Goal: Information Seeking & Learning: Learn about a topic

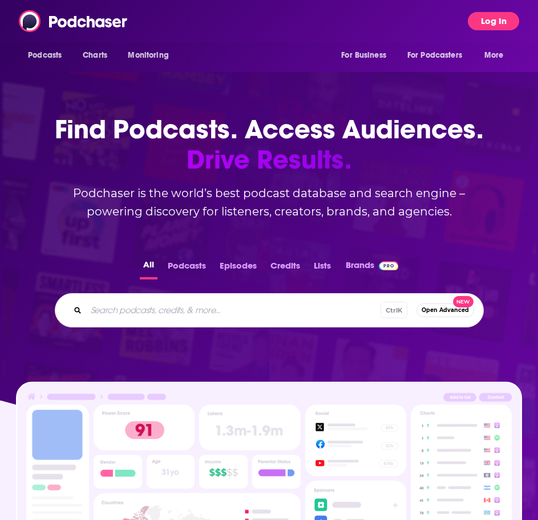
click at [492, 22] on button "Log In" at bounding box center [493, 21] width 51 height 18
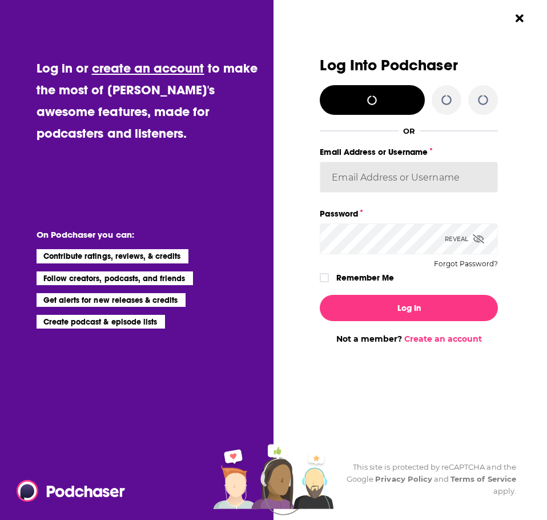
type input "[PERSON_NAME][EMAIL_ADDRESS][PERSON_NAME][DOMAIN_NAME]"
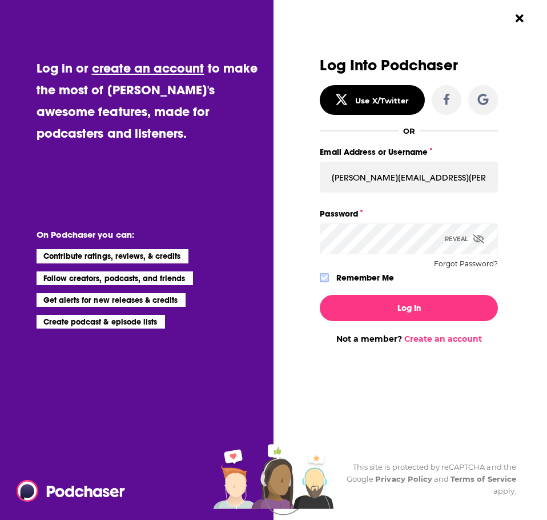
click at [323, 277] on icon "Dialog" at bounding box center [324, 277] width 7 height 7
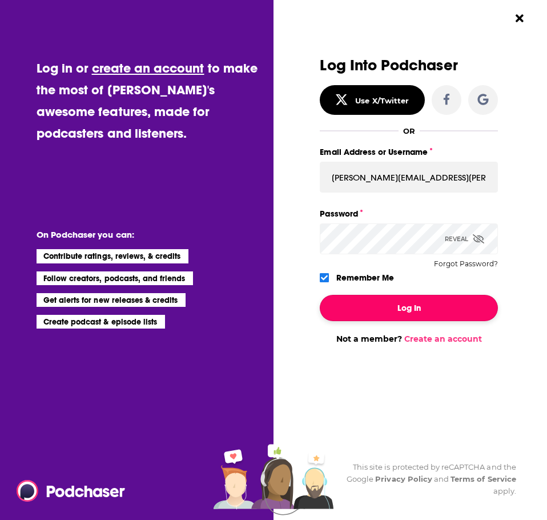
click at [360, 307] on button "Log In" at bounding box center [409, 308] width 178 height 26
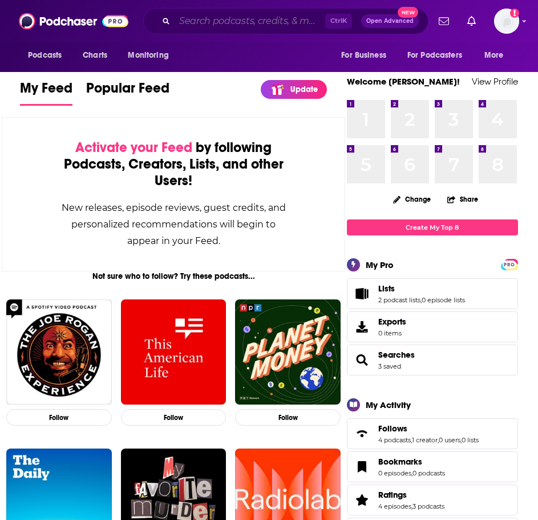
click at [191, 19] on input "Search podcasts, credits, & more..." at bounding box center [250, 21] width 151 height 18
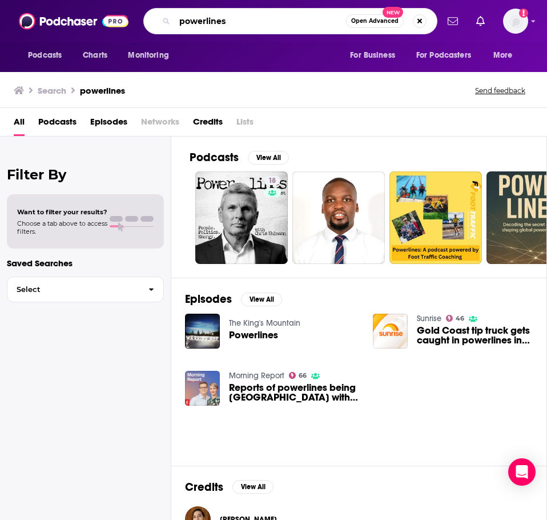
drag, startPoint x: 237, startPoint y: 23, endPoint x: 166, endPoint y: 22, distance: 71.4
click at [166, 22] on div "powerlines Open Advanced New" at bounding box center [290, 21] width 294 height 26
type input "[PERSON_NAME]"
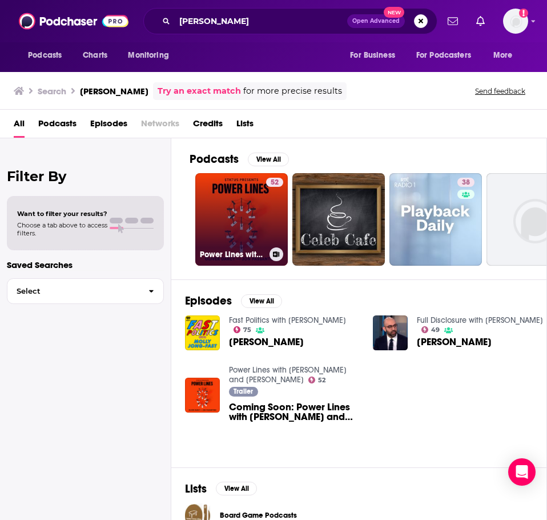
click at [222, 222] on link "52 Power Lines with [PERSON_NAME] and [PERSON_NAME]" at bounding box center [241, 219] width 92 height 92
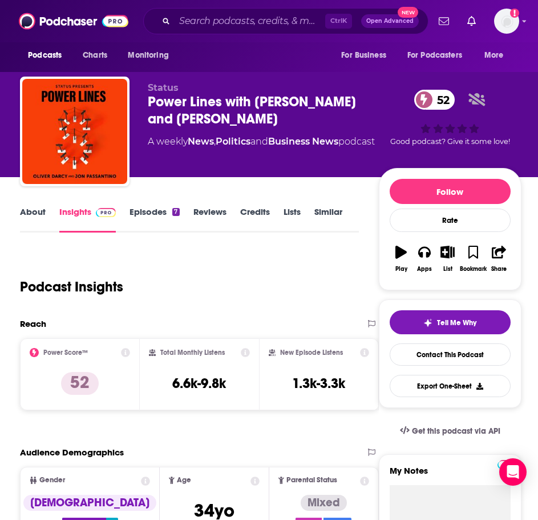
click at [33, 213] on link "About" at bounding box center [33, 219] width 26 height 26
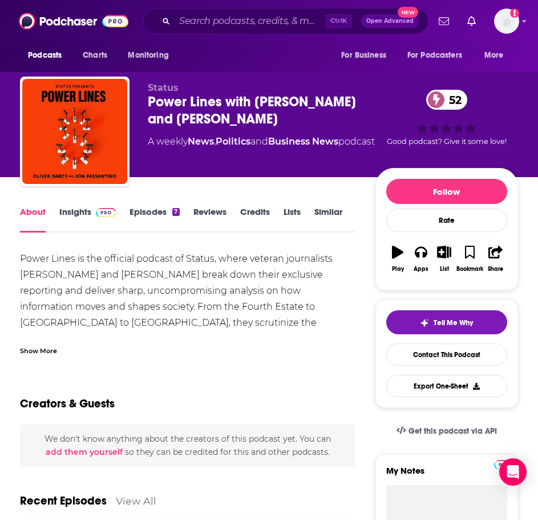
click at [41, 351] on div "Show More" at bounding box center [38, 349] width 37 height 11
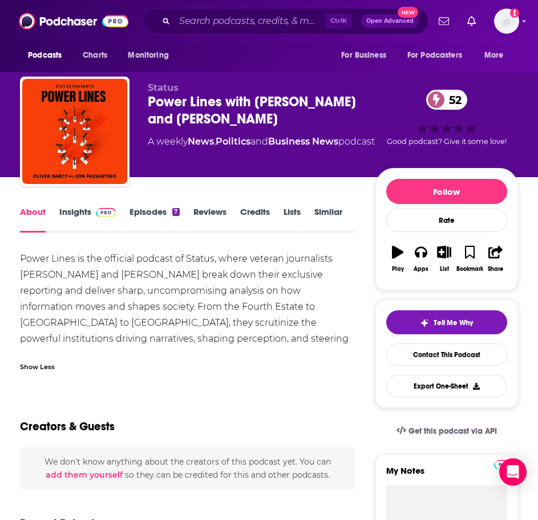
click at [147, 213] on link "Episodes 7" at bounding box center [155, 219] width 50 height 26
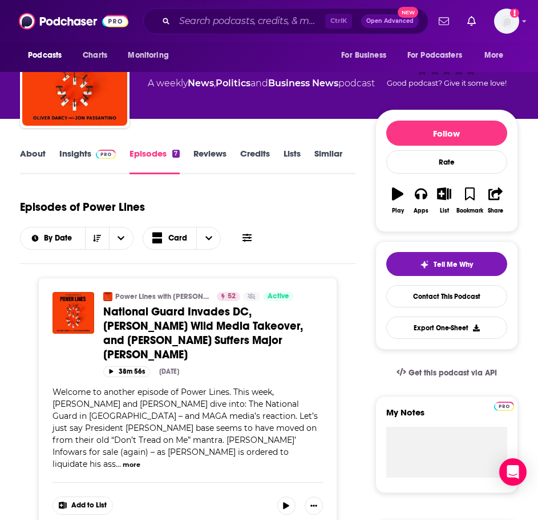
scroll to position [57, 0]
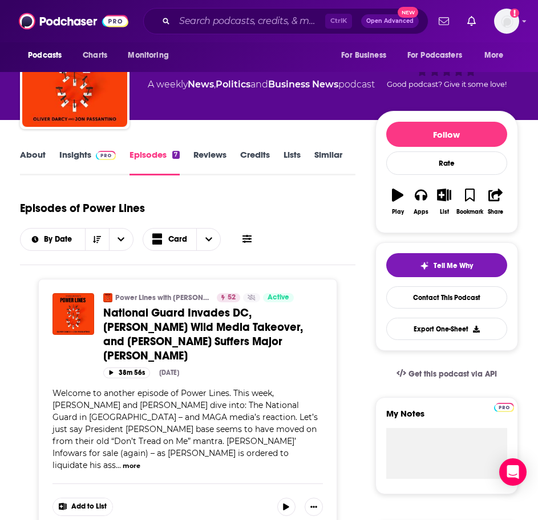
click at [143, 328] on span "National Guard Invades DC, [PERSON_NAME] Wild Media Takeover, and [PERSON_NAME]…" at bounding box center [203, 333] width 200 height 57
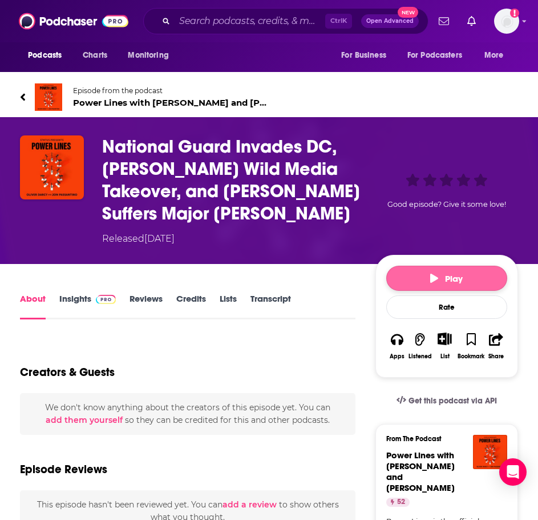
click at [432, 277] on icon "button" at bounding box center [434, 277] width 8 height 9
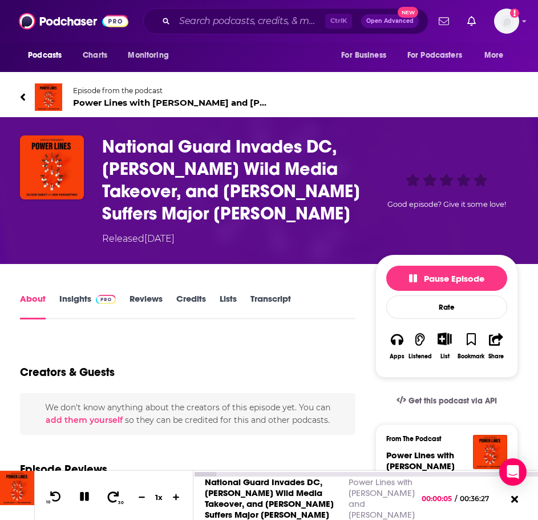
click at [112, 500] on icon at bounding box center [113, 495] width 14 height 11
click at [53, 499] on icon at bounding box center [56, 495] width 14 height 11
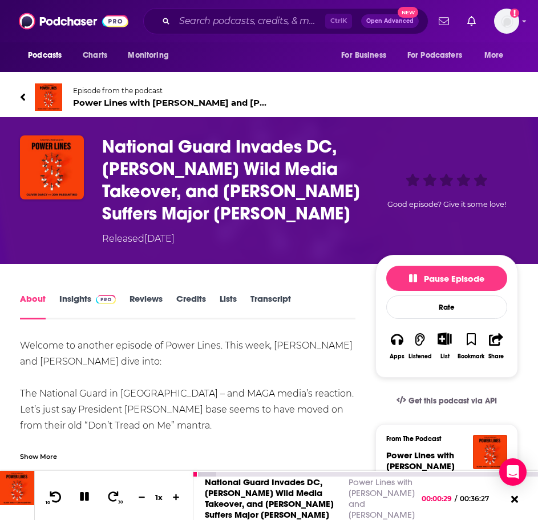
click at [53, 499] on icon at bounding box center [56, 495] width 14 height 11
click at [57, 499] on icon at bounding box center [56, 495] width 14 height 11
click at [114, 497] on icon at bounding box center [113, 495] width 14 height 11
click at [51, 498] on icon at bounding box center [56, 495] width 14 height 11
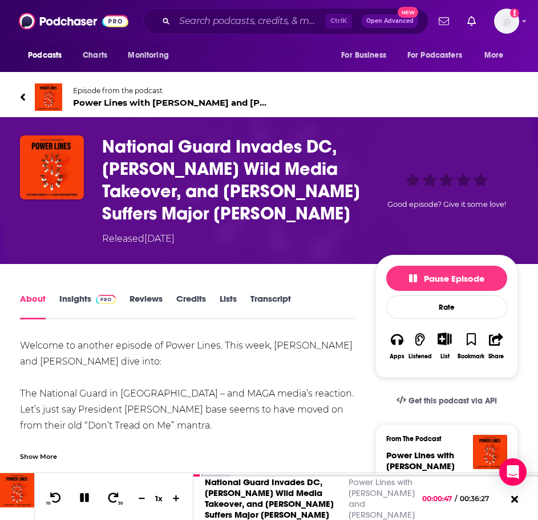
click at [49, 456] on div "Show More" at bounding box center [38, 455] width 37 height 11
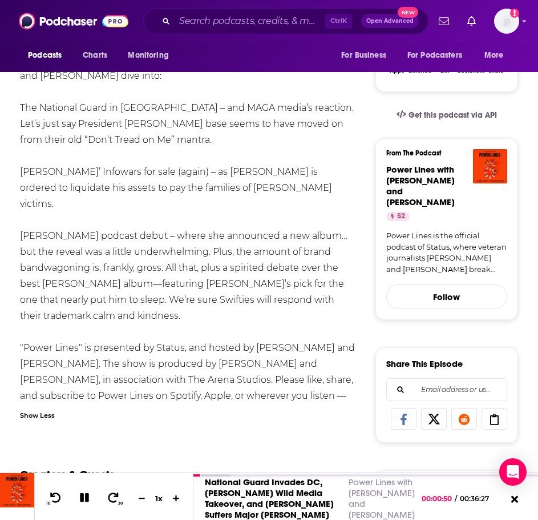
scroll to position [343, 0]
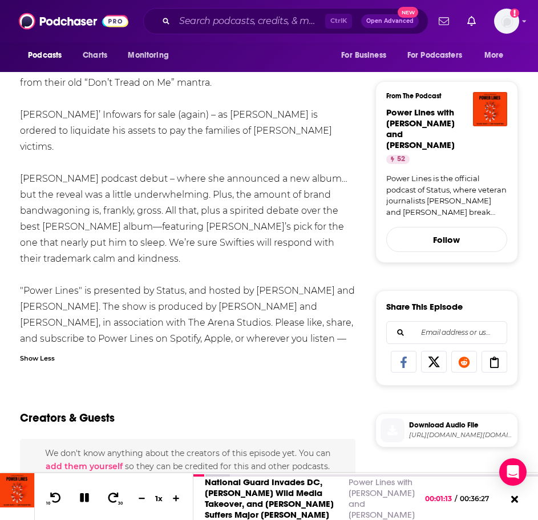
click at [194, 372] on div "Welcome to another episode of Power Lines. This week, [PERSON_NAME] and [PERSON…" at bounding box center [188, 432] width 336 height 875
click at [252, 383] on div "Creators & Guests" at bounding box center [188, 410] width 336 height 55
